Goal: Find specific page/section

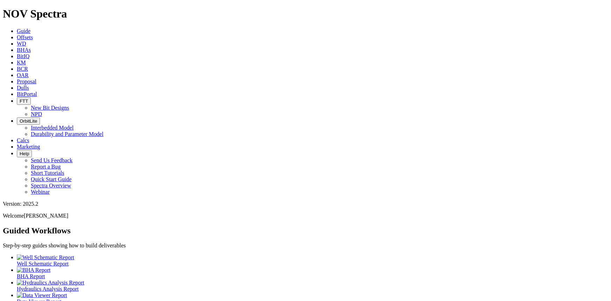
click at [29, 85] on link "Dulls" at bounding box center [23, 88] width 12 height 6
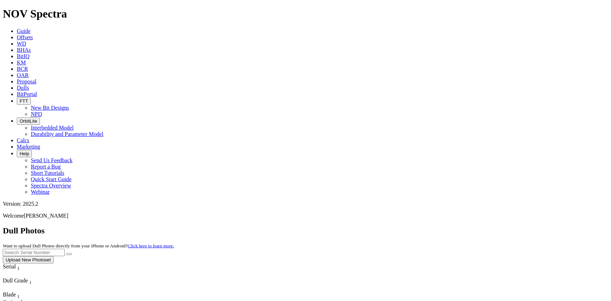
click at [65, 249] on input "text" at bounding box center [34, 252] width 62 height 7
type input "A314692"
click at [66, 253] on button "submit" at bounding box center [69, 254] width 6 height 2
